Goal: Transaction & Acquisition: Purchase product/service

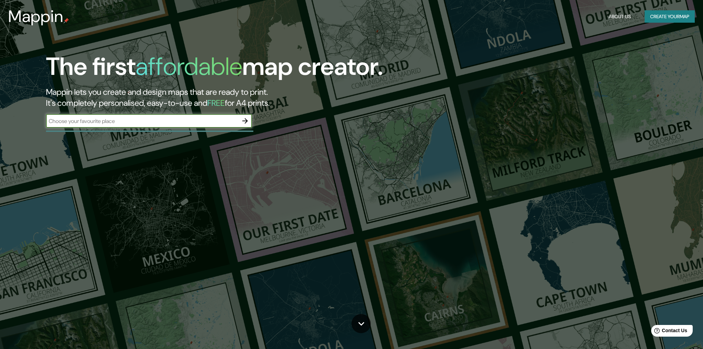
scroll to position [0, 0]
click at [101, 121] on input "text" at bounding box center [142, 121] width 192 height 8
type input "[GEOGRAPHIC_DATA]"
click at [245, 119] on icon "button" at bounding box center [244, 119] width 5 height 5
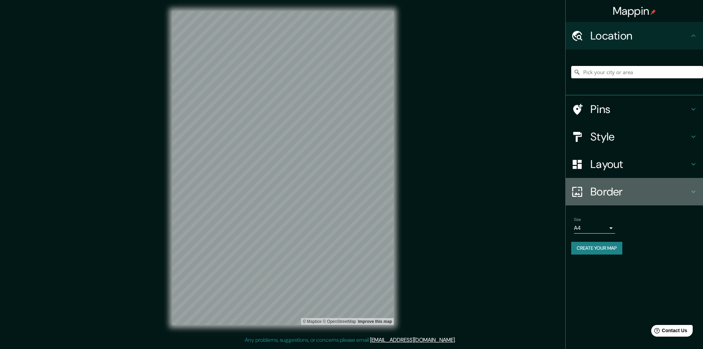
scroll to position [0, 0]
click at [692, 190] on icon at bounding box center [693, 191] width 4 height 2
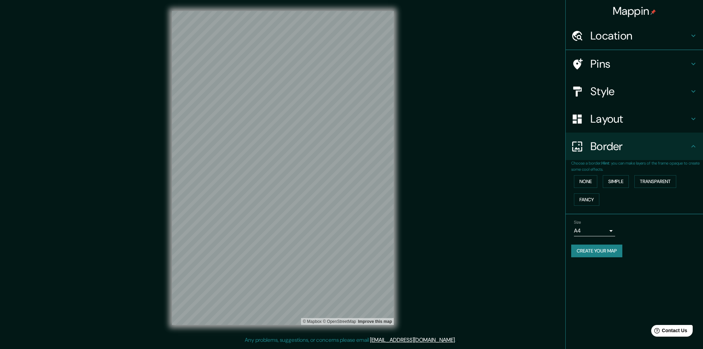
scroll to position [0, 0]
click at [613, 180] on button "Simple" at bounding box center [616, 181] width 26 height 13
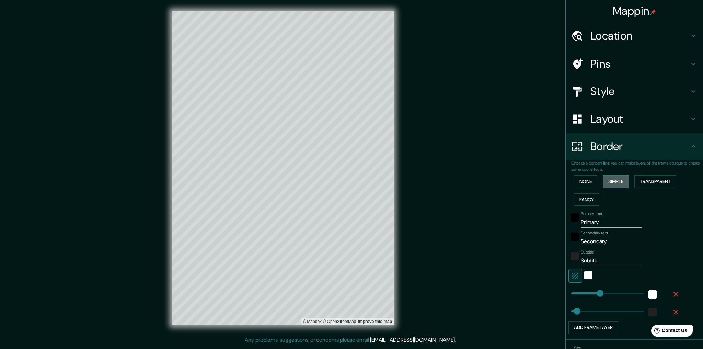
click at [613, 180] on button "Simple" at bounding box center [616, 181] width 26 height 13
type input "258"
type input "52"
click at [589, 179] on button "None" at bounding box center [585, 181] width 23 height 13
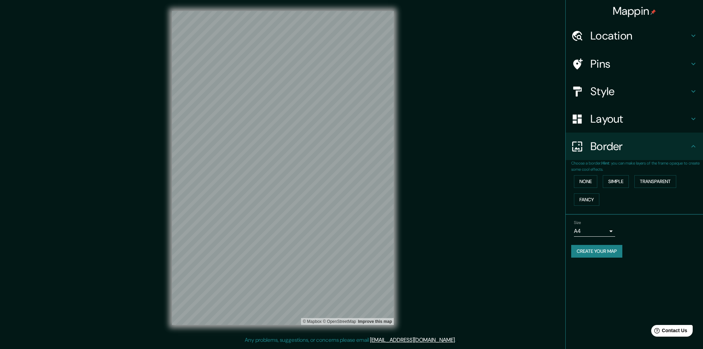
click at [694, 90] on icon at bounding box center [693, 91] width 8 height 8
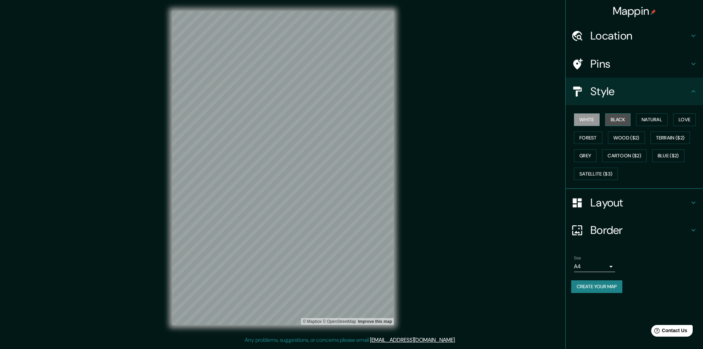
click at [617, 118] on button "Black" at bounding box center [618, 119] width 26 height 13
click at [589, 118] on button "White" at bounding box center [587, 119] width 26 height 13
click at [692, 35] on icon at bounding box center [693, 36] width 8 height 8
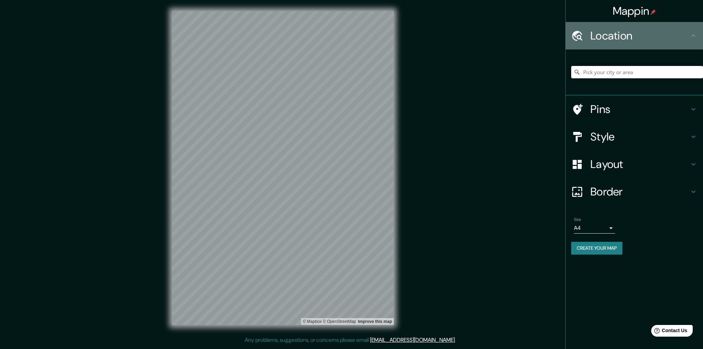
click at [692, 35] on icon at bounding box center [693, 36] width 8 height 8
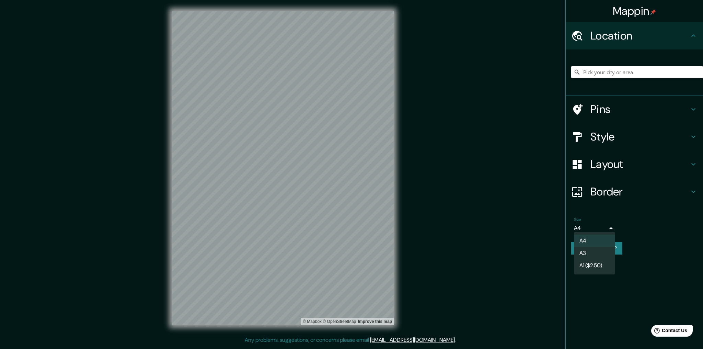
scroll to position [0, 0]
click at [610, 225] on body "Mappin Location Pins Style Layout Border Choose a border. Hint : you can make l…" at bounding box center [351, 174] width 703 height 349
click at [598, 251] on li "A3" at bounding box center [594, 253] width 41 height 12
type input "a4"
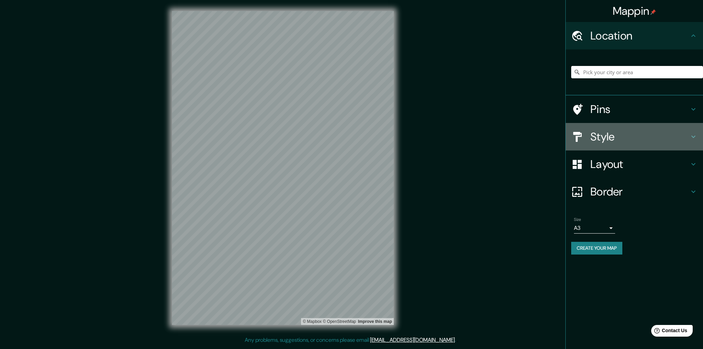
click at [693, 135] on icon at bounding box center [693, 136] width 8 height 8
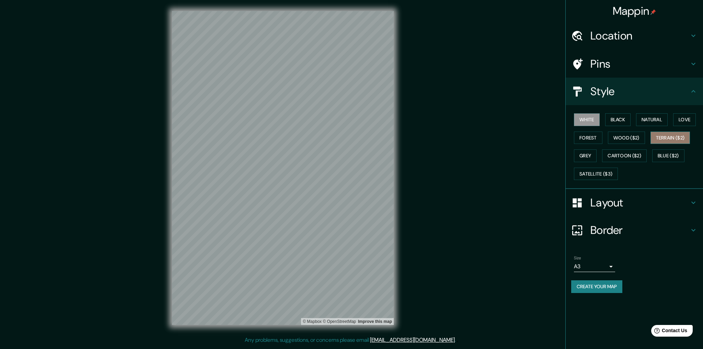
click at [674, 135] on button "Terrain ($2)" at bounding box center [670, 137] width 40 height 13
click at [590, 121] on button "White" at bounding box center [587, 119] width 26 height 13
click at [655, 118] on button "Natural" at bounding box center [652, 119] width 32 height 13
click at [585, 116] on button "White" at bounding box center [587, 119] width 26 height 13
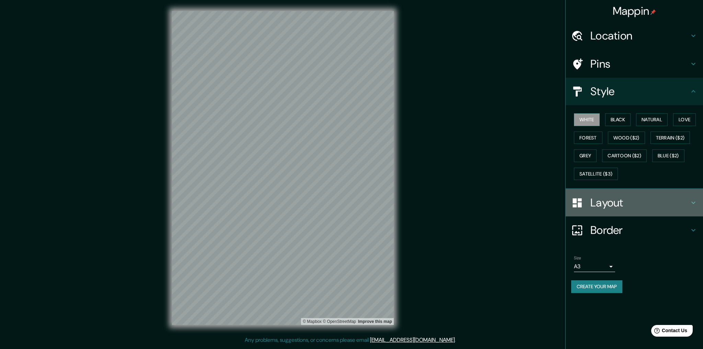
click at [693, 200] on icon at bounding box center [693, 202] width 8 height 8
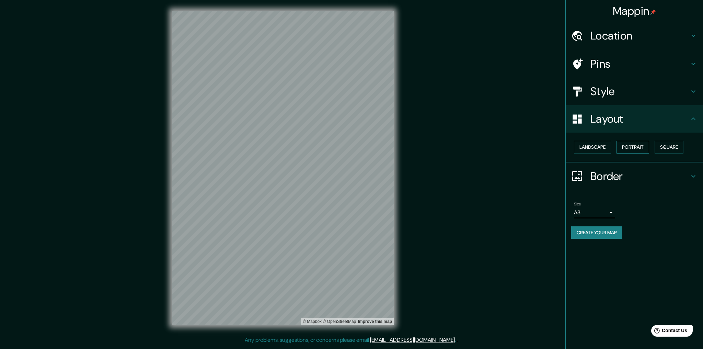
click at [632, 144] on button "Portrait" at bounding box center [632, 147] width 33 height 13
click at [580, 144] on button "Landscape" at bounding box center [592, 147] width 37 height 13
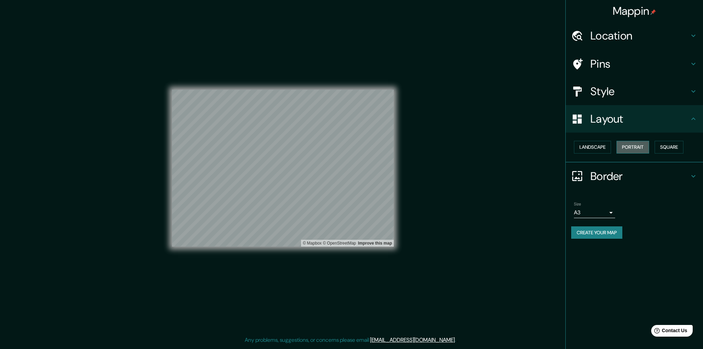
click at [636, 144] on button "Portrait" at bounding box center [632, 147] width 33 height 13
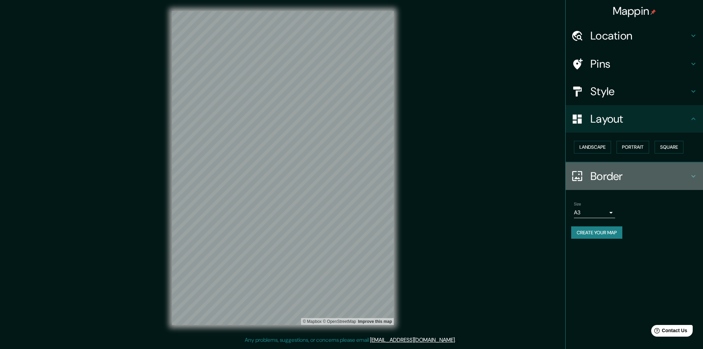
click at [694, 173] on icon at bounding box center [693, 176] width 8 height 8
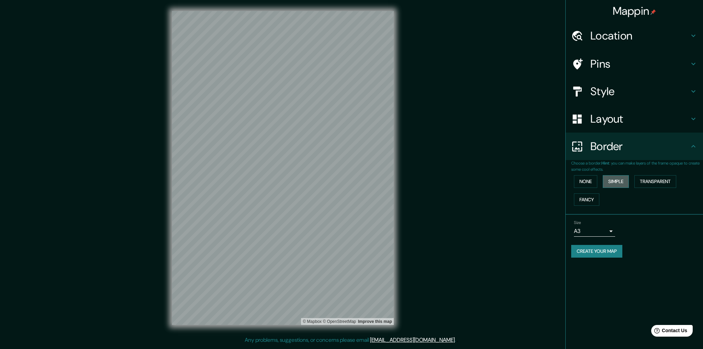
click at [612, 179] on button "Simple" at bounding box center [616, 181] width 26 height 13
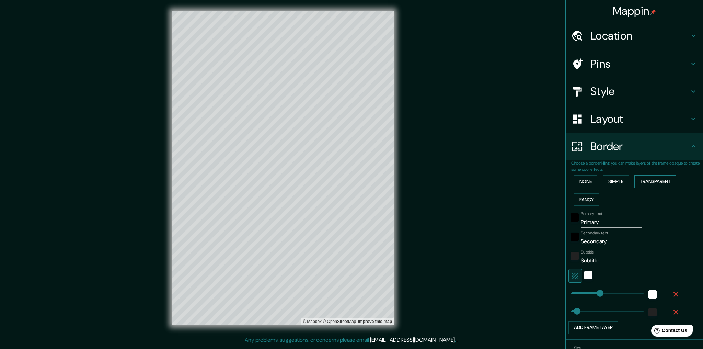
click at [650, 179] on button "Transparent" at bounding box center [655, 181] width 42 height 13
click at [584, 193] on button "Fancy" at bounding box center [586, 199] width 25 height 13
click at [584, 195] on button "Fancy" at bounding box center [586, 199] width 25 height 13
type input "258"
type input "52"
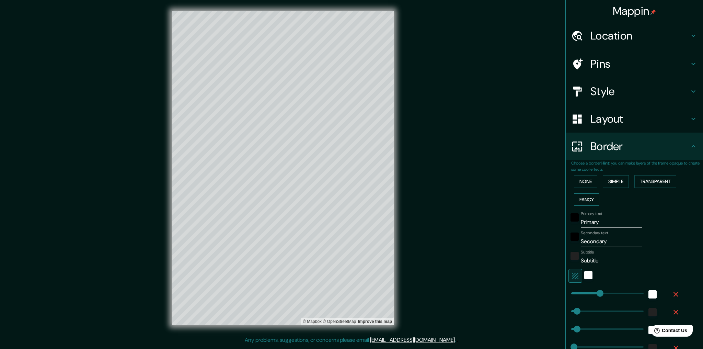
type input "52"
type input "26"
click at [587, 180] on button "None" at bounding box center [585, 181] width 23 height 13
